Goal: Task Accomplishment & Management: Use online tool/utility

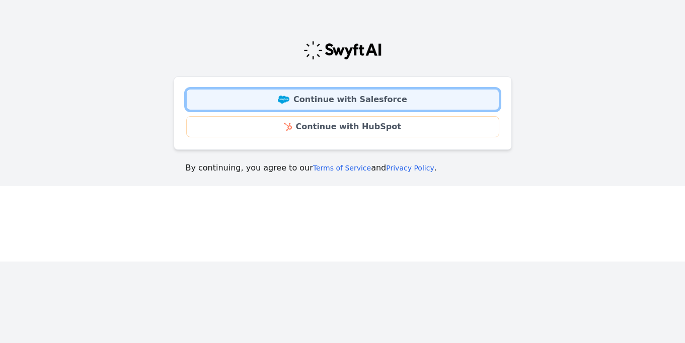
click at [354, 102] on link "Continue with Salesforce" at bounding box center [342, 99] width 313 height 21
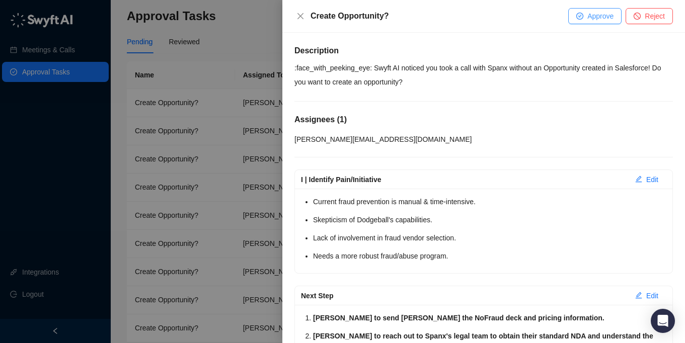
click at [589, 13] on span "Approve" at bounding box center [600, 16] width 26 height 11
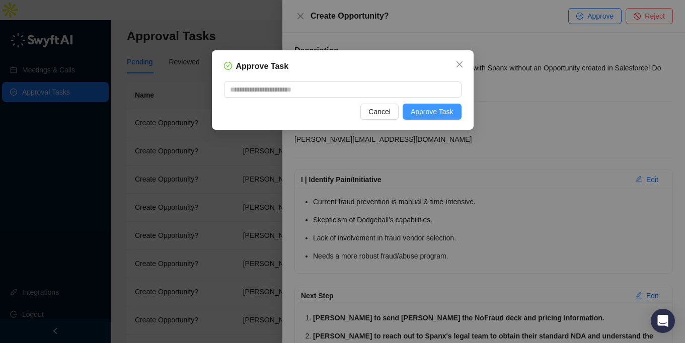
click at [443, 109] on span "Approve Task" at bounding box center [432, 111] width 43 height 11
